Goal: Task Accomplishment & Management: Use online tool/utility

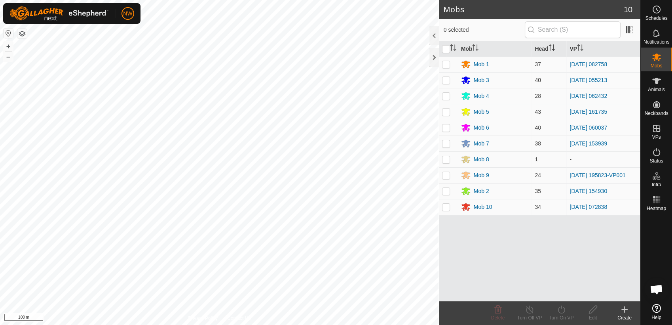
drag, startPoint x: 446, startPoint y: 80, endPoint x: 447, endPoint y: 87, distance: 6.8
click at [446, 80] on p-checkbox at bounding box center [446, 80] width 8 height 6
checkbox input "true"
click at [561, 309] on icon at bounding box center [562, 309] width 10 height 10
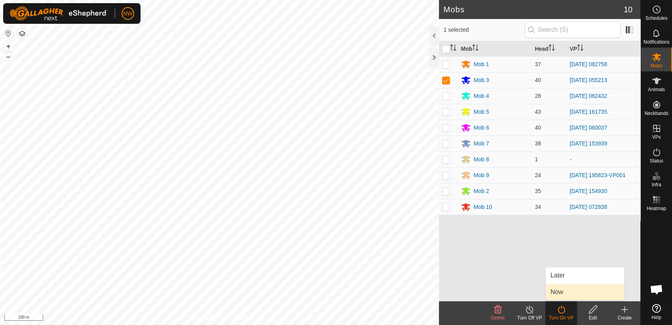
click at [560, 291] on link "Now" at bounding box center [585, 292] width 78 height 16
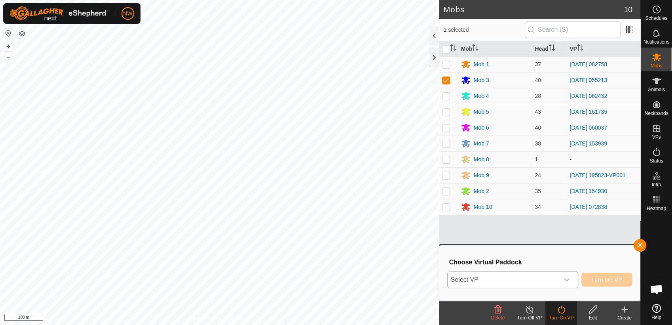
click at [570, 277] on icon "dropdown trigger" at bounding box center [567, 279] width 6 height 6
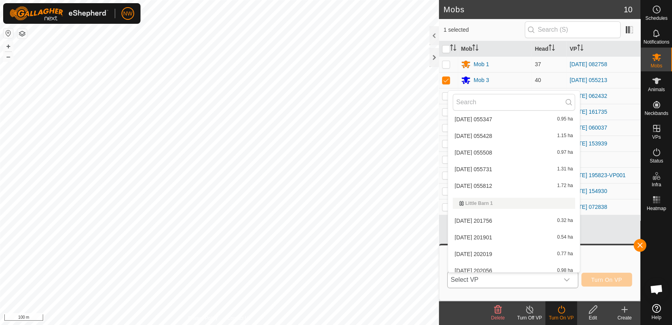
scroll to position [1332, 0]
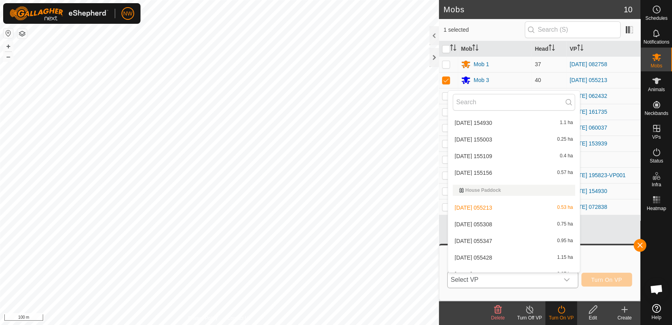
click at [491, 220] on li "[DATE] 055308 0.75 ha" at bounding box center [514, 224] width 132 height 16
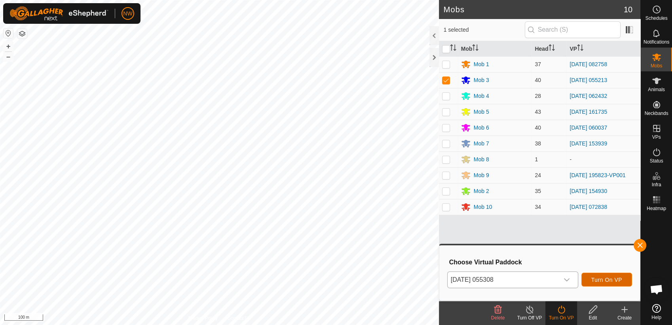
click at [603, 276] on span "Turn On VP" at bounding box center [607, 279] width 31 height 6
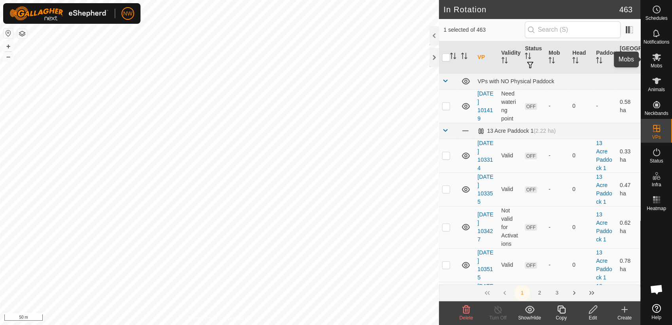
click at [662, 58] on es-mob-svg-icon at bounding box center [657, 57] width 14 height 13
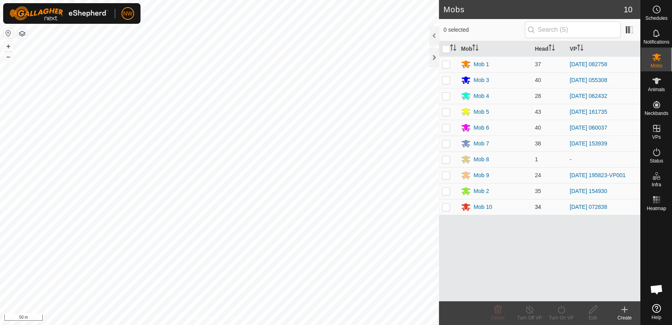
drag, startPoint x: 444, startPoint y: 206, endPoint x: 448, endPoint y: 208, distance: 4.8
click at [445, 206] on p-checkbox at bounding box center [446, 207] width 8 height 6
checkbox input "true"
click at [529, 308] on icon at bounding box center [530, 309] width 10 height 10
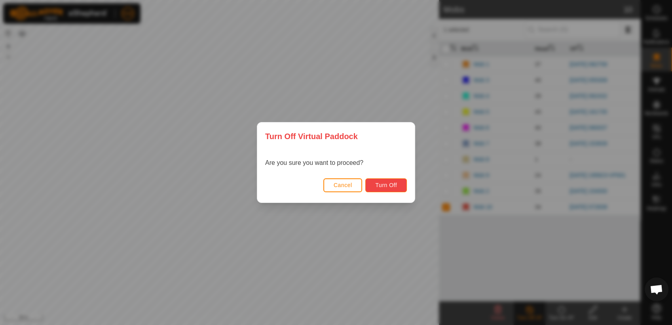
click at [383, 182] on span "Turn Off" at bounding box center [386, 185] width 22 height 6
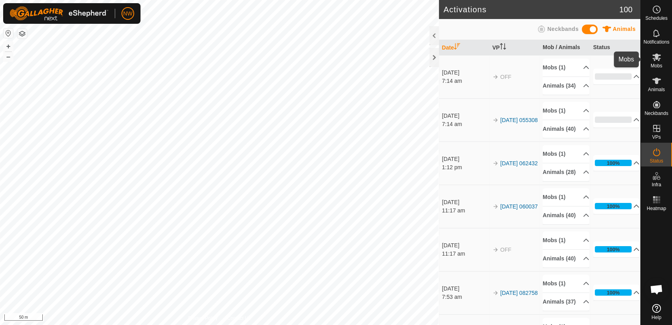
click at [659, 63] on span "Mobs" at bounding box center [656, 65] width 11 height 5
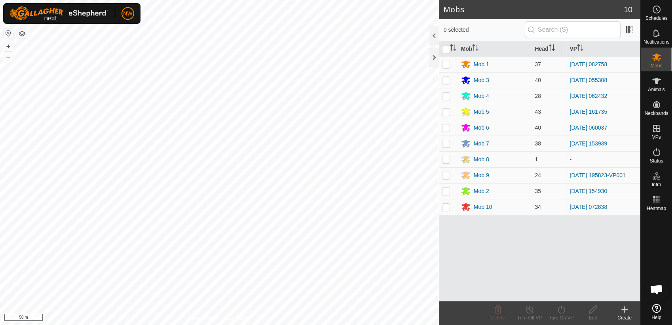
click at [447, 207] on p-checkbox at bounding box center [446, 207] width 8 height 6
checkbox input "true"
click at [563, 308] on icon at bounding box center [562, 309] width 10 height 10
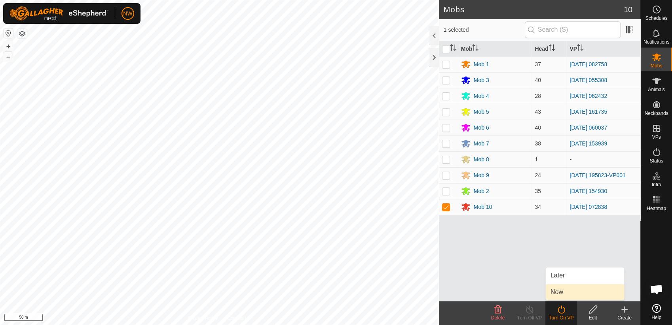
click at [561, 293] on link "Now" at bounding box center [585, 292] width 78 height 16
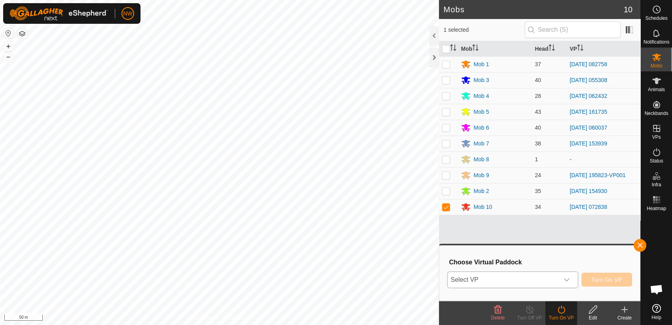
click at [570, 278] on icon "dropdown trigger" at bounding box center [567, 279] width 6 height 3
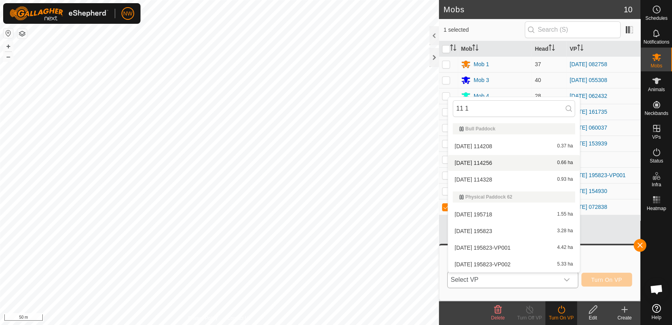
type input "11 1"
click at [491, 159] on li "[DATE] 114256 0.66 ha" at bounding box center [514, 163] width 132 height 16
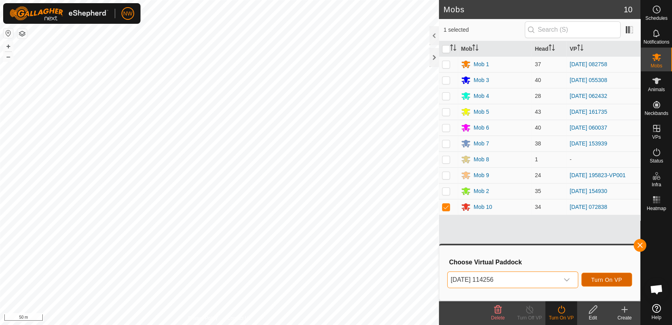
click at [615, 279] on span "Turn On VP" at bounding box center [607, 279] width 31 height 6
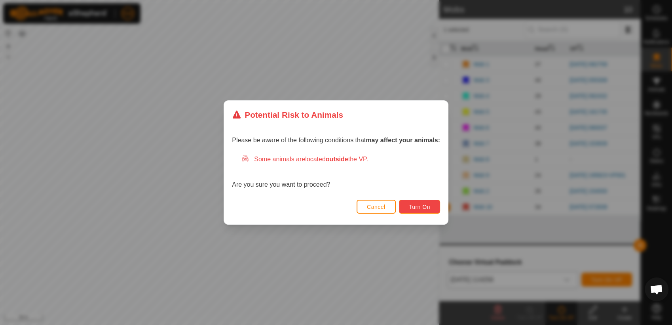
click at [420, 204] on span "Turn On" at bounding box center [419, 207] width 21 height 6
